Goal: Transaction & Acquisition: Download file/media

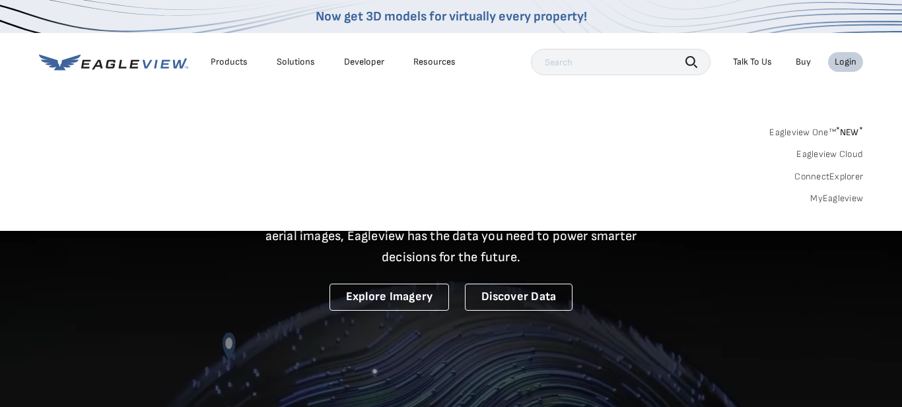
click at [841, 65] on div "Login" at bounding box center [845, 62] width 22 height 12
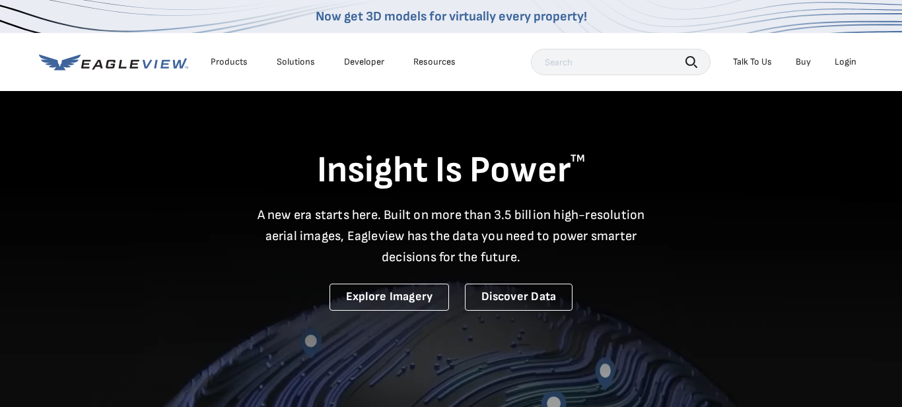
click at [846, 57] on div "Login" at bounding box center [845, 62] width 22 height 12
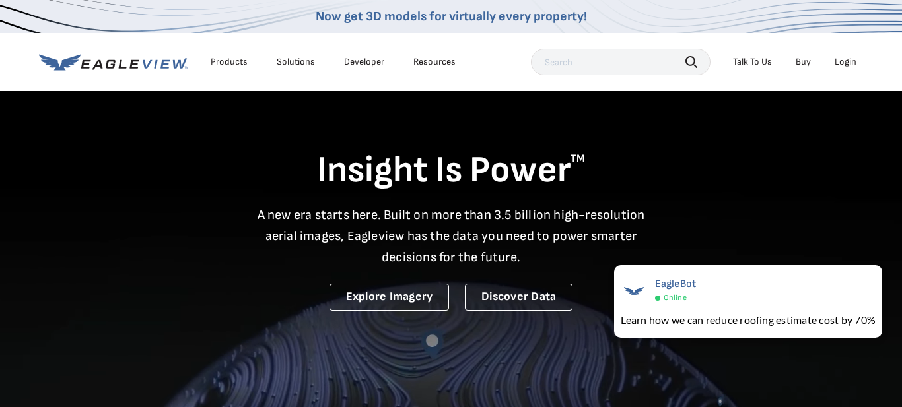
click at [846, 62] on div "Login" at bounding box center [845, 62] width 22 height 12
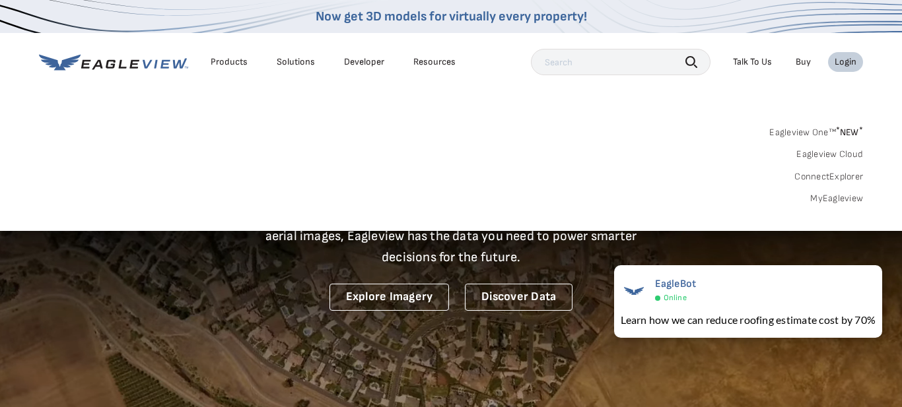
click at [140, 63] on icon at bounding box center [113, 62] width 149 height 16
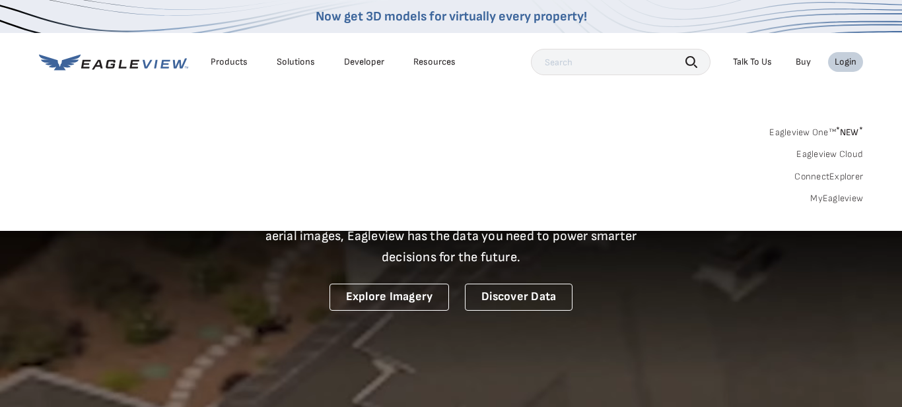
click at [850, 193] on link "MyEagleview" at bounding box center [836, 199] width 53 height 12
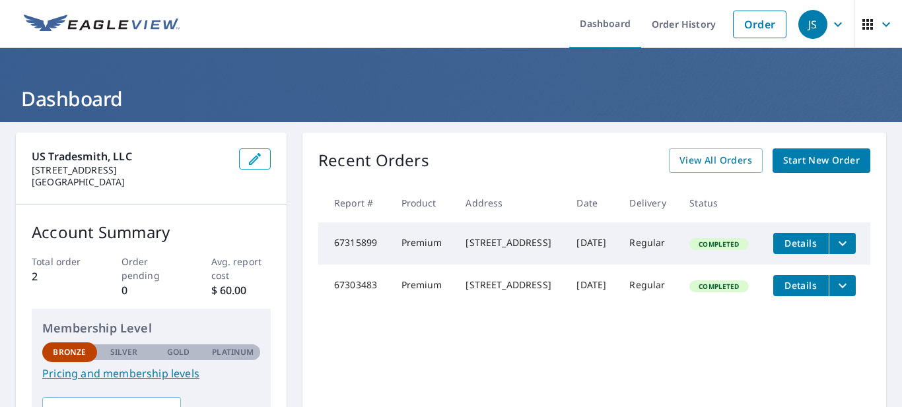
click at [807, 244] on span "Details" at bounding box center [801, 243] width 40 height 13
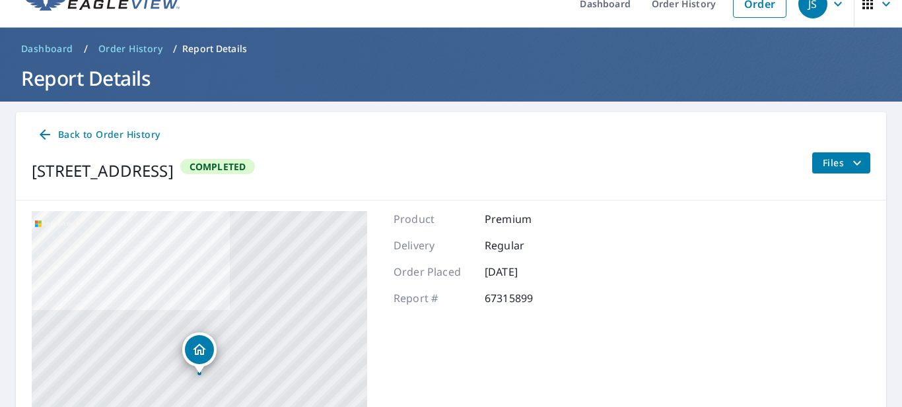
scroll to position [21, 0]
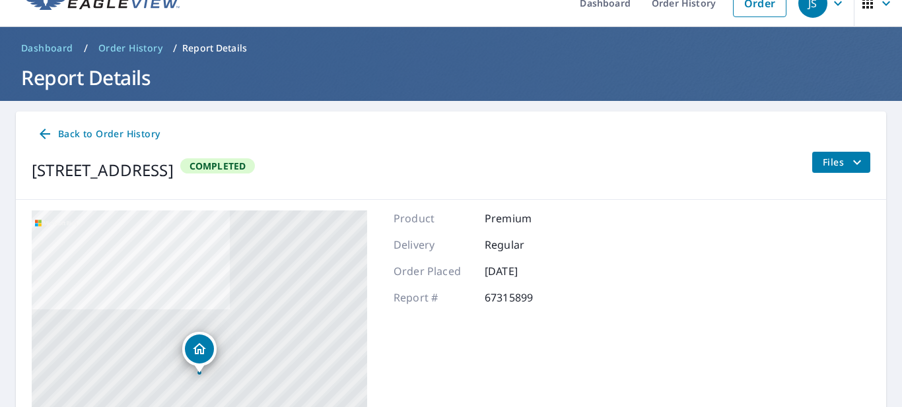
click at [220, 46] on p "Report Details" at bounding box center [214, 48] width 65 height 13
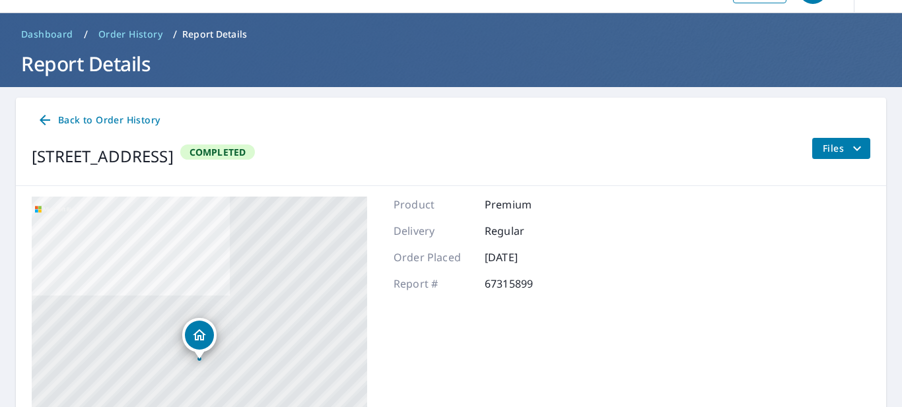
scroll to position [0, 0]
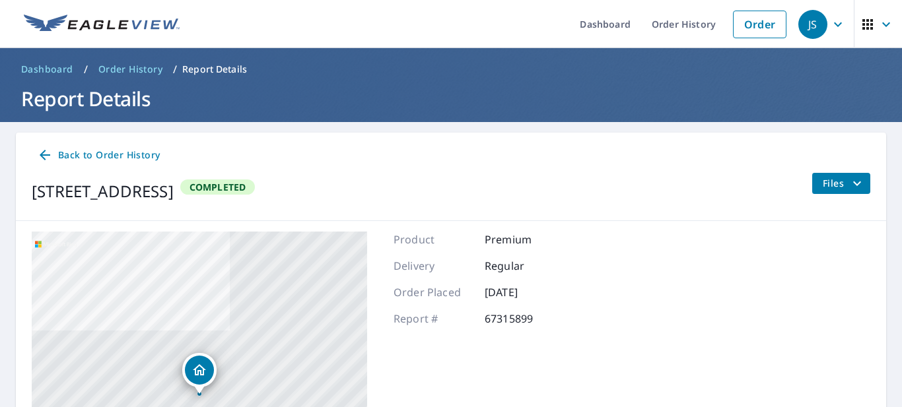
click at [835, 182] on span "Files" at bounding box center [843, 184] width 42 height 16
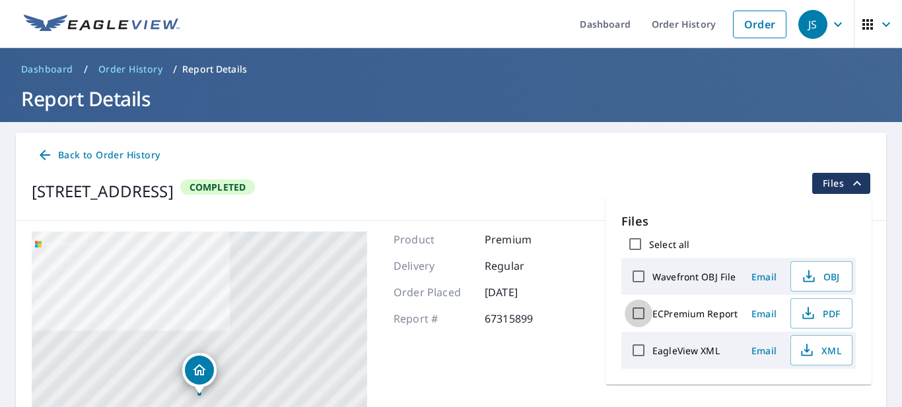
click at [642, 313] on input "ECPremium Report" at bounding box center [638, 314] width 28 height 28
checkbox input "true"
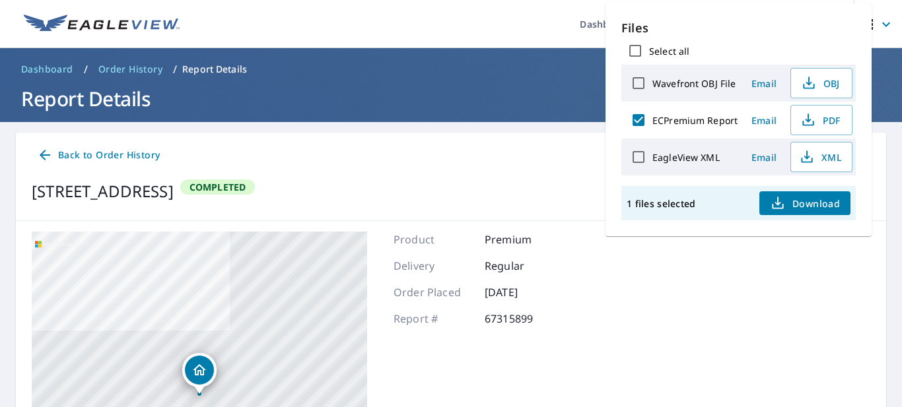
click at [820, 209] on span "Download" at bounding box center [805, 203] width 70 height 16
